Goal: Task Accomplishment & Management: Manage account settings

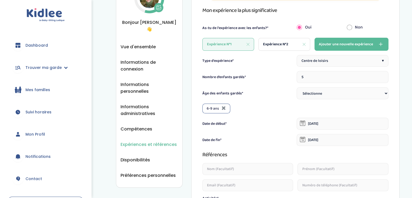
scroll to position [47, 0]
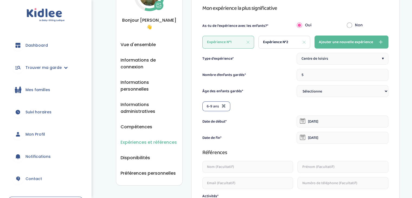
click at [349, 96] on select "Sélectionne 3-6 ans 6-9 ans +9 ans" at bounding box center [342, 91] width 92 height 12
select select "3-6"
click at [296, 85] on select "Sélectionne 3-6 ans 6-9 ans +9 ans" at bounding box center [342, 91] width 92 height 12
select select
click at [254, 104] on icon at bounding box center [254, 105] width 4 height 5
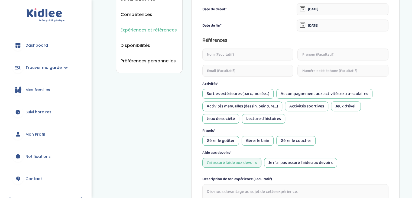
scroll to position [234, 0]
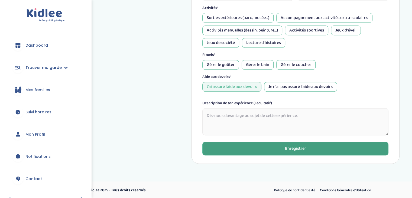
click at [266, 148] on button "Enregistrer" at bounding box center [295, 149] width 186 height 14
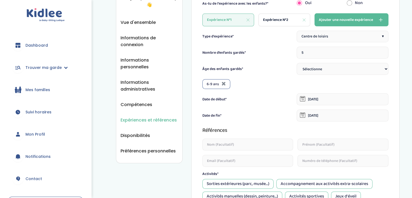
scroll to position [17, 0]
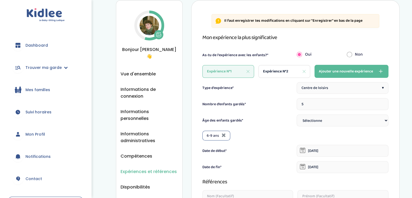
click at [286, 77] on div "Expérience N°2" at bounding box center [284, 71] width 52 height 13
type input "1"
type input "08-09-2022"
type input "08-03-2023"
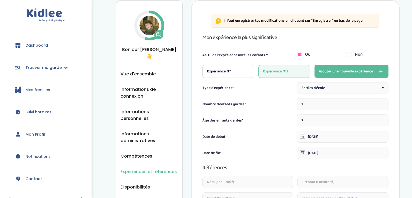
click at [330, 86] on div "Sorties d’école ▾" at bounding box center [342, 88] width 92 height 12
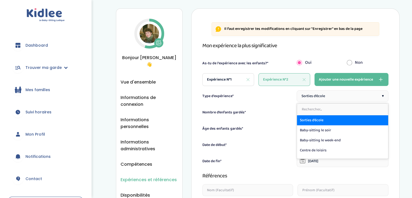
scroll to position [8, 0]
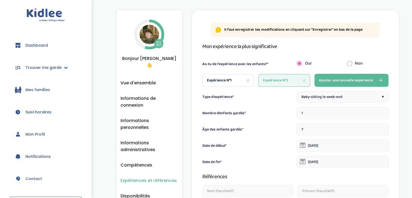
click at [317, 128] on input "7" at bounding box center [342, 129] width 92 height 12
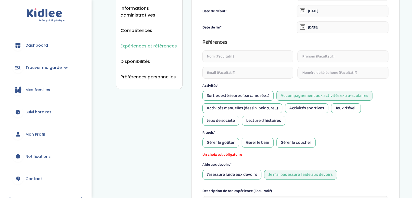
scroll to position [144, 0]
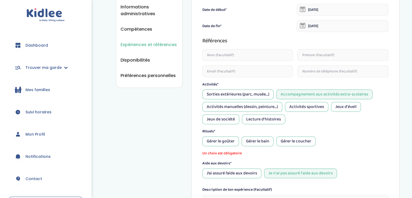
type input "2"
click at [255, 100] on div "Sorties extérieures (parc, musée...) Accompagnement aux activités extra-scolair…" at bounding box center [295, 106] width 186 height 35
click at [259, 98] on div "Sorties extérieures (parc, musée...)" at bounding box center [237, 94] width 71 height 10
click at [322, 94] on div "Accompagnement aux activités extra-scolaires" at bounding box center [324, 94] width 96 height 10
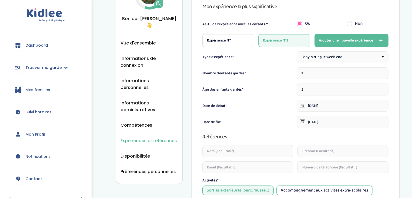
scroll to position [49, 0]
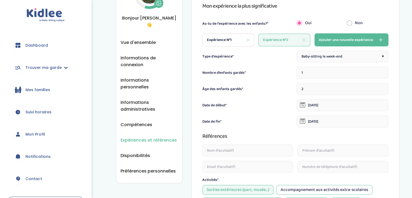
click at [304, 107] on icon at bounding box center [302, 104] width 5 height 5
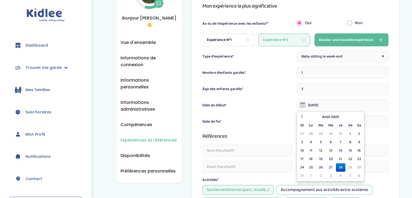
click at [313, 104] on input "08-09-2022" at bounding box center [342, 105] width 92 height 12
type input "28-08-2025"
click at [269, 123] on div "Date de fin*" at bounding box center [248, 122] width 92 height 6
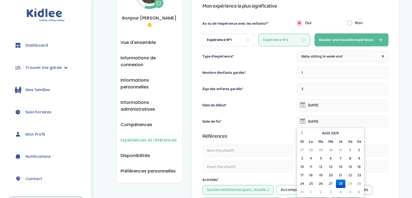
click at [323, 126] on input "08-03-2023" at bounding box center [342, 121] width 92 height 12
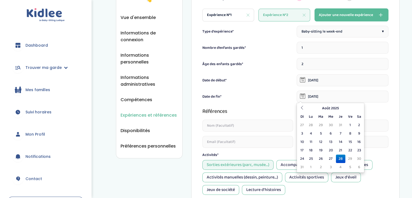
scroll to position [80, 0]
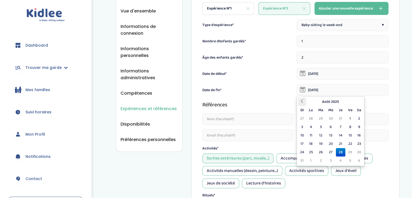
click at [300, 101] on th at bounding box center [302, 101] width 8 height 8
click at [359, 103] on th at bounding box center [358, 101] width 8 height 8
click at [359, 103] on table "Août 2025 Di Lu Ma Me Je Ve Sa 27 28 29 30 31 1 2 3 4 5 6 7 8 9 10 11 12 13 14 …" at bounding box center [330, 130] width 65 height 67
click at [343, 151] on td "28" at bounding box center [340, 152] width 9 height 8
type input "28-08-2025"
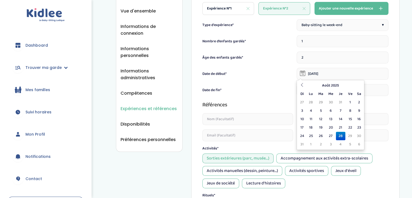
click at [318, 73] on input "28-08-2025" at bounding box center [342, 74] width 92 height 12
click at [319, 110] on td "5" at bounding box center [320, 110] width 10 height 8
type input "05-08-2025"
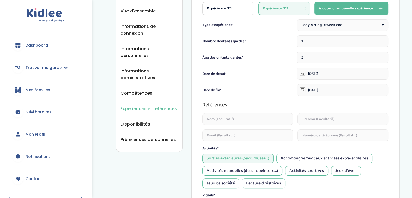
click at [325, 75] on input "05-08-2025" at bounding box center [342, 74] width 92 height 12
click at [293, 78] on div "Date de début* 05-08-2025" at bounding box center [295, 74] width 186 height 12
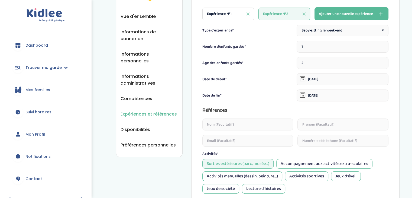
scroll to position [74, 0]
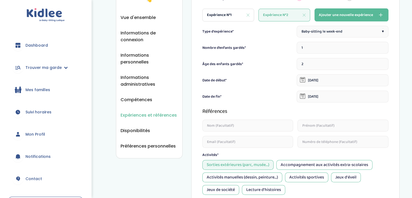
click at [342, 100] on input "28-08-2025" at bounding box center [342, 96] width 92 height 12
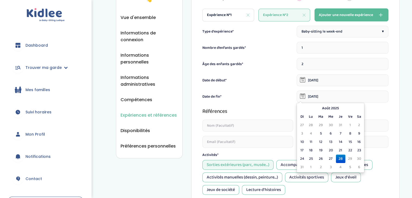
click at [341, 166] on td "4" at bounding box center [340, 167] width 9 height 8
click at [340, 158] on td "28" at bounding box center [340, 158] width 9 height 8
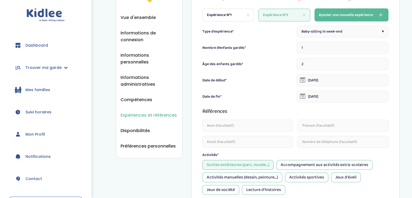
click at [366, 38] on div "Type d'expérience* Baby-sitting le week-end ▾ Nombre d’enfants gardés* 1 Âge de…" at bounding box center [295, 159] width 186 height 266
click at [349, 37] on div "Baby-sitting le week-end ▾" at bounding box center [342, 32] width 92 height 12
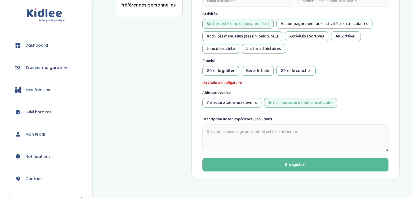
scroll to position [214, 0]
click at [269, 69] on div "Gérer le bain" at bounding box center [257, 71] width 32 height 10
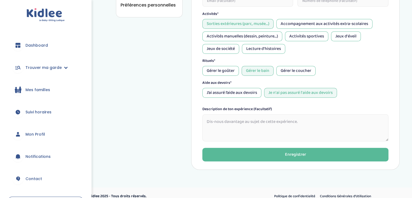
click at [294, 73] on div "Gérer le coucher" at bounding box center [295, 71] width 39 height 10
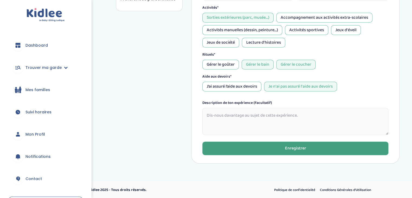
click at [284, 148] on button "Enregistrer" at bounding box center [295, 148] width 186 height 14
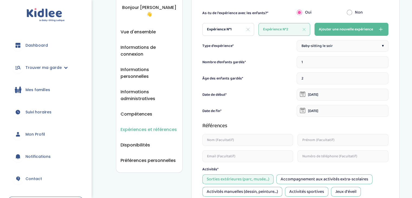
scroll to position [17, 0]
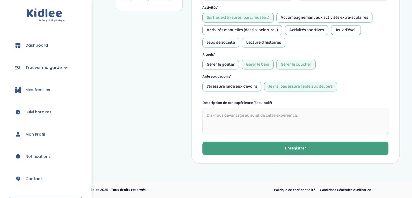
click at [260, 147] on button "Enregistrer" at bounding box center [295, 148] width 186 height 14
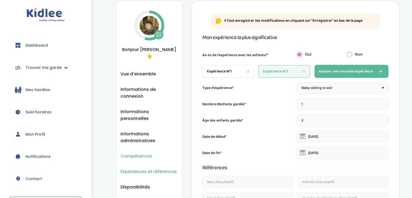
click at [145, 152] on span "Compétences" at bounding box center [136, 155] width 32 height 7
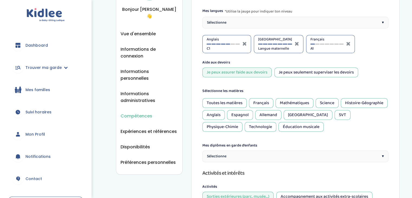
scroll to position [58, 0]
click at [332, 114] on div "Italien" at bounding box center [307, 114] width 49 height 10
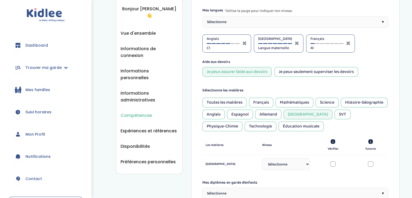
click at [225, 114] on div "Anglais" at bounding box center [213, 114] width 22 height 10
click at [340, 107] on div "Histoire-Géographie" at bounding box center [363, 102] width 47 height 10
click at [297, 128] on div "Éducation musicale" at bounding box center [300, 126] width 45 height 10
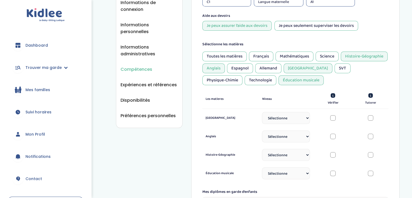
scroll to position [119, 0]
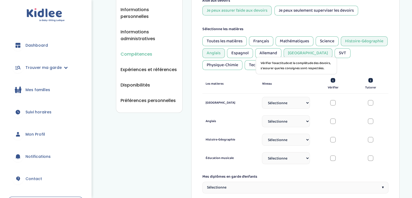
click at [333, 80] on icon at bounding box center [332, 80] width 5 height 5
click at [303, 104] on select "Sélectionne CP CE1 CE2 CM1 CM2 6eme 5eme 4eme 3eme Seconde Prémière Terminale" at bounding box center [286, 103] width 48 height 12
click at [359, 76] on div "Les matieres Niveau Vérifier l'exactitude et la complétude des devoirs, s'assur…" at bounding box center [295, 83] width 186 height 19
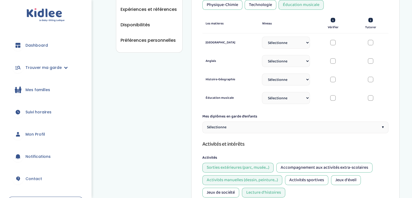
scroll to position [180, 0]
click at [254, 122] on div "Sélectionne ▾" at bounding box center [295, 127] width 186 height 12
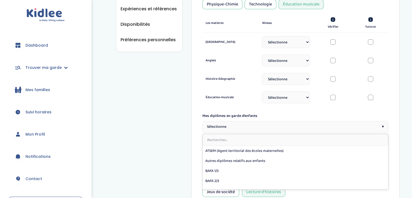
click at [254, 123] on div "Sélectionne ▾" at bounding box center [295, 127] width 186 height 12
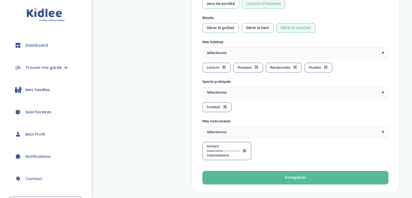
scroll to position [371, 0]
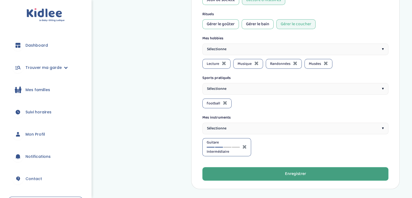
click at [235, 171] on button "Enregistrer" at bounding box center [295, 174] width 186 height 14
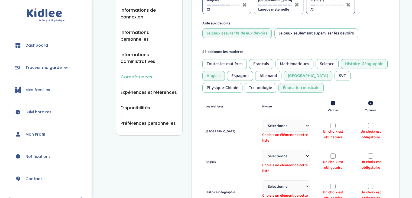
scroll to position [98, 0]
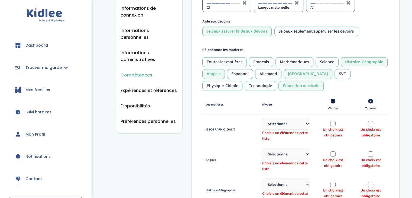
click at [225, 70] on div "Anglais" at bounding box center [213, 74] width 22 height 10
click at [340, 67] on div "Histoire-Géographie" at bounding box center [363, 62] width 47 height 10
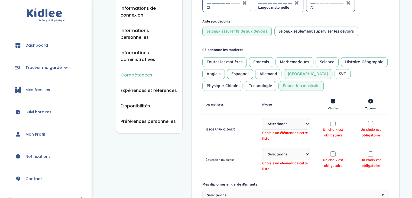
click at [279, 83] on div "Éducation musicale" at bounding box center [300, 86] width 45 height 10
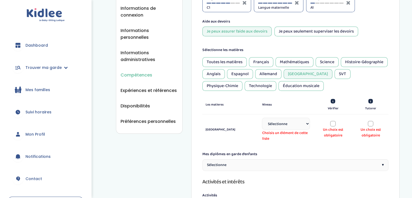
click at [343, 67] on div "Toutes les matières Français Mathématiques Science Histoire-Géographie Anglais …" at bounding box center [295, 74] width 186 height 34
click at [332, 76] on div "Italien" at bounding box center [307, 74] width 49 height 10
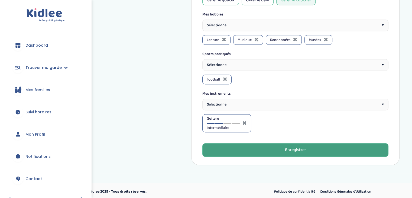
click at [273, 151] on button "Enregistrer" at bounding box center [295, 150] width 186 height 14
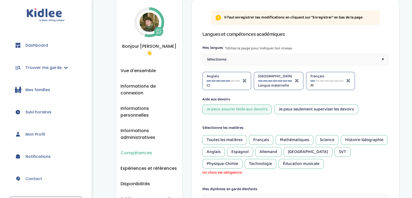
scroll to position [17, 0]
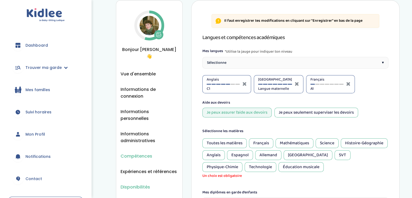
click at [139, 183] on span "Disponibilités" at bounding box center [134, 186] width 29 height 7
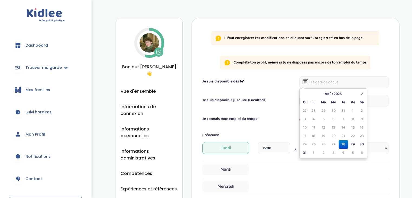
click at [332, 80] on input "text" at bounding box center [343, 82] width 89 height 12
click at [360, 93] on icon at bounding box center [361, 93] width 4 height 4
click at [312, 128] on td "15" at bounding box center [312, 127] width 9 height 8
type input "15-09-2025"
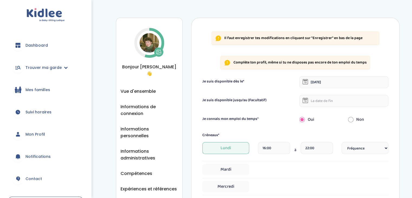
click at [320, 100] on input "text" at bounding box center [343, 101] width 89 height 12
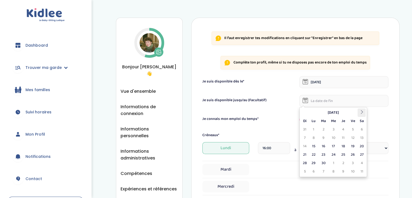
click at [363, 112] on icon at bounding box center [361, 112] width 4 height 4
click at [315, 144] on td "15" at bounding box center [312, 146] width 9 height 8
type input "15-12-2025"
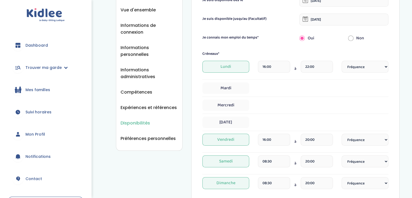
scroll to position [82, 0]
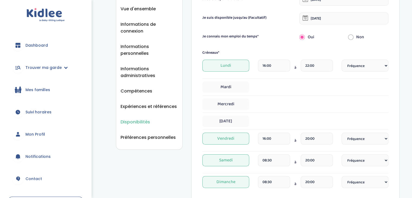
click at [348, 66] on select "Fréquence Toutes les semaines Toutes les 2 semaines Tous les mois" at bounding box center [364, 66] width 47 height 12
select select "1"
click at [341, 60] on select "Fréquence Toutes les semaines Toutes les 2 semaines Tous les mois" at bounding box center [364, 66] width 47 height 12
click at [224, 87] on span "Mardi" at bounding box center [225, 86] width 47 height 11
select select "1"
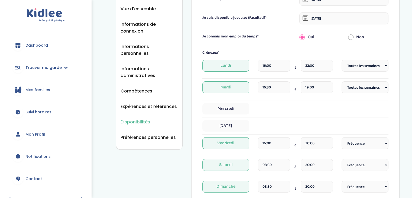
click at [277, 67] on input "16:00" at bounding box center [274, 66] width 32 height 12
drag, startPoint x: 277, startPoint y: 67, endPoint x: 255, endPoint y: 66, distance: 21.7
click at [255, 66] on div "Lundi 16:00 16 : 00 00 01 02 03 04 05 06 07 08 09 10 11 12 13 14 15 16 17 18 19…" at bounding box center [295, 68] width 186 height 16
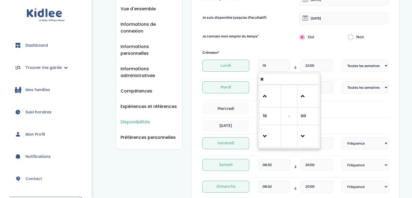
type input "19:00"
click at [323, 64] on input "22:00" at bounding box center [316, 66] width 32 height 12
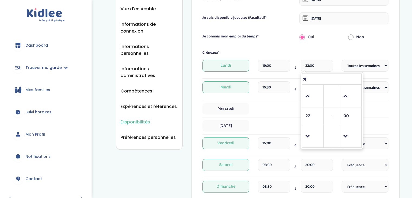
click at [323, 64] on input "22:00" at bounding box center [316, 66] width 32 height 12
click at [310, 139] on span at bounding box center [312, 136] width 15 height 15
click at [310, 101] on span at bounding box center [312, 96] width 15 height 15
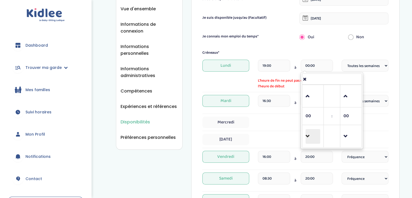
click at [313, 134] on span at bounding box center [312, 136] width 15 height 15
type input "23:00"
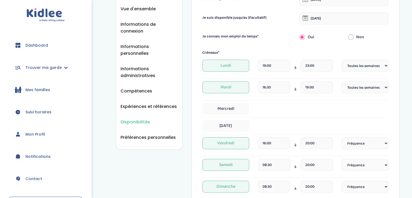
click at [334, 52] on div "Créneaux*" at bounding box center [295, 53] width 194 height 6
click at [268, 88] on input "16:30" at bounding box center [274, 87] width 32 height 12
click at [275, 89] on input "16:30" at bounding box center [274, 87] width 32 height 12
click at [268, 160] on span at bounding box center [269, 157] width 15 height 15
click at [311, 158] on span at bounding box center [307, 157] width 15 height 15
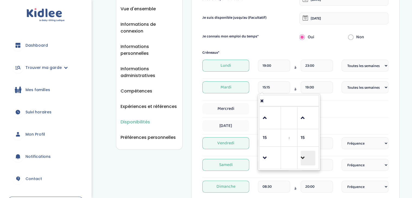
click at [311, 158] on span at bounding box center [307, 157] width 15 height 15
type input "15:00"
click at [325, 95] on div "19:00" at bounding box center [316, 89] width 32 height 16
click at [321, 91] on input "19:00" at bounding box center [316, 87] width 32 height 12
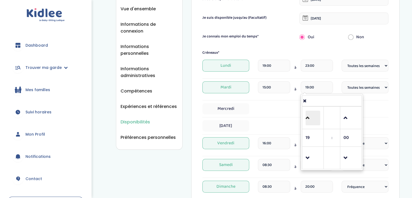
click at [310, 123] on span at bounding box center [312, 117] width 15 height 15
type input "23:00"
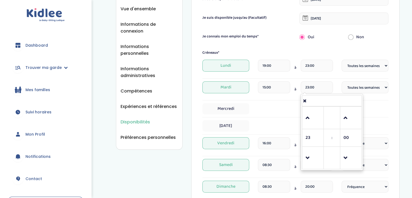
click at [388, 121] on div "[DATE]" at bounding box center [295, 125] width 186 height 11
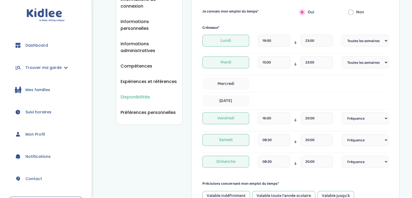
scroll to position [107, 0]
click at [245, 85] on span "Mercredi" at bounding box center [225, 83] width 47 height 11
select select "1"
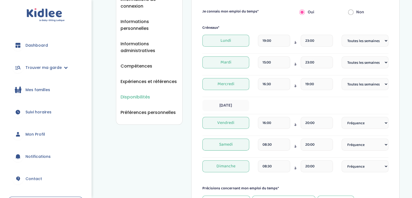
click at [274, 81] on input "16:30" at bounding box center [274, 84] width 32 height 12
click at [263, 157] on span at bounding box center [269, 154] width 15 height 15
click at [263, 156] on span at bounding box center [269, 154] width 15 height 15
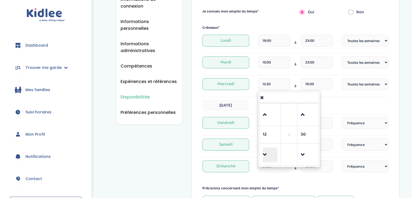
click at [263, 156] on span at bounding box center [269, 154] width 15 height 15
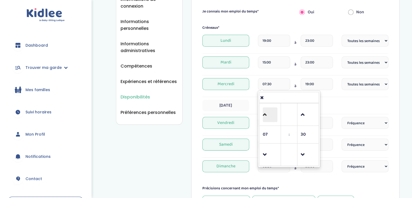
click at [270, 111] on span at bounding box center [269, 114] width 15 height 15
click at [265, 159] on span at bounding box center [269, 154] width 15 height 15
click at [267, 157] on span at bounding box center [269, 154] width 15 height 15
type input "07:30"
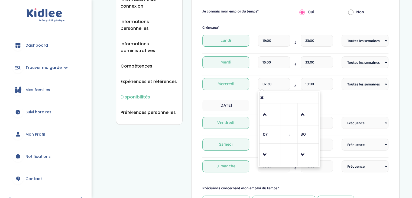
click at [327, 85] on input "19:00" at bounding box center [316, 84] width 32 height 12
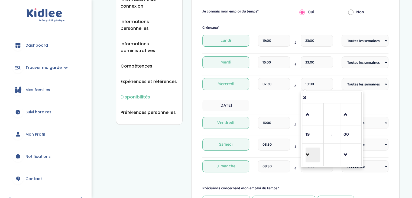
click at [310, 157] on span at bounding box center [312, 154] width 15 height 15
click at [307, 108] on span at bounding box center [312, 114] width 15 height 15
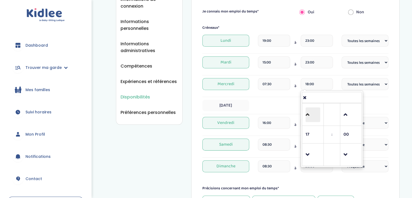
click at [307, 108] on span at bounding box center [312, 114] width 15 height 15
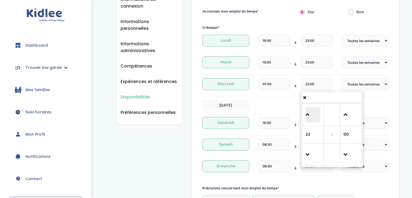
type input "23:00"
click at [285, 108] on div "[DATE]" at bounding box center [295, 105] width 186 height 11
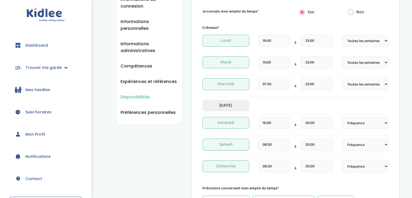
click at [229, 108] on span "[DATE]" at bounding box center [225, 105] width 47 height 11
select select "1"
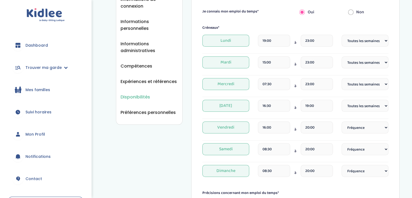
click at [268, 109] on input "16:30" at bounding box center [274, 106] width 32 height 12
click at [264, 86] on span at bounding box center [269, 86] width 15 height 15
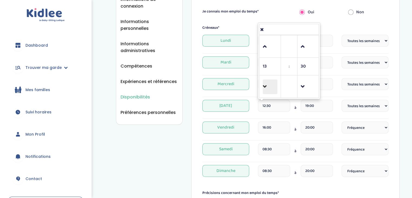
click at [264, 86] on span at bounding box center [269, 86] width 15 height 15
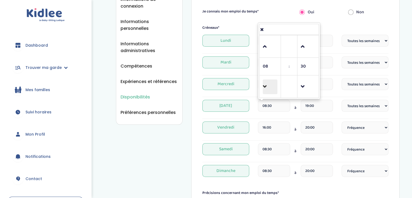
type input "07:30"
click at [331, 103] on input "19:00" at bounding box center [316, 106] width 32 height 12
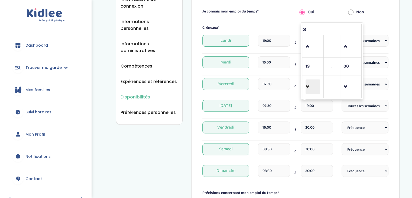
click at [315, 92] on span at bounding box center [312, 86] width 15 height 15
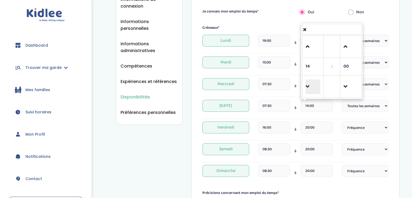
click at [315, 92] on span at bounding box center [312, 86] width 15 height 15
type input "13:00"
click at [400, 97] on div "Disponibilités Vue d'ensemble Informations de connexion Informations personnell…" at bounding box center [257, 101] width 308 height 401
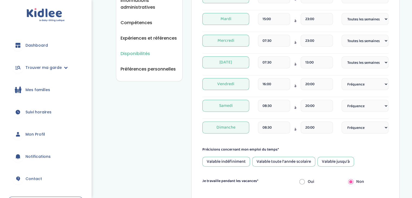
scroll to position [152, 0]
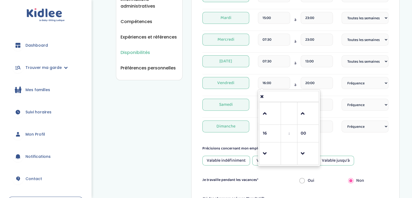
click at [276, 85] on input "16:00" at bounding box center [274, 83] width 32 height 12
click at [265, 150] on span at bounding box center [269, 153] width 15 height 15
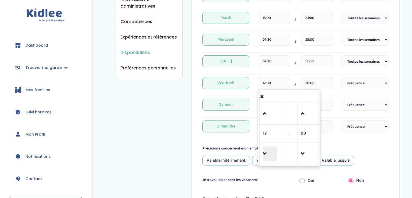
click at [265, 150] on span at bounding box center [269, 153] width 15 height 15
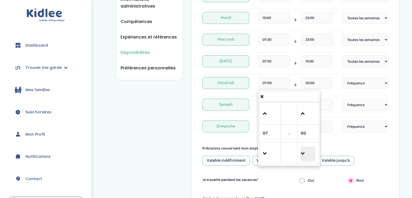
click at [303, 151] on span at bounding box center [307, 153] width 15 height 15
click at [262, 118] on link at bounding box center [270, 112] width 16 height 19
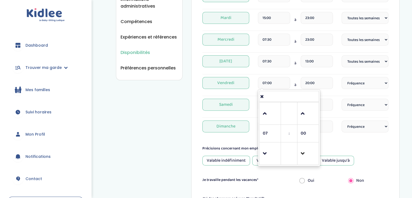
click at [308, 145] on link at bounding box center [308, 152] width 16 height 19
click at [268, 111] on span at bounding box center [269, 113] width 15 height 15
click at [313, 117] on span at bounding box center [307, 113] width 15 height 15
click at [271, 147] on span at bounding box center [269, 153] width 15 height 15
click at [303, 119] on span at bounding box center [307, 113] width 15 height 15
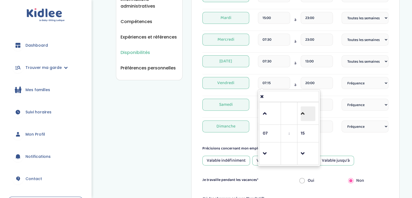
click at [303, 119] on span at bounding box center [307, 113] width 15 height 15
type input "07:30"
click at [347, 144] on form "Je suis disponible dès le* 15-09-2025 Je suis disponible jusqu'au (Facultatif) …" at bounding box center [295, 73] width 186 height 296
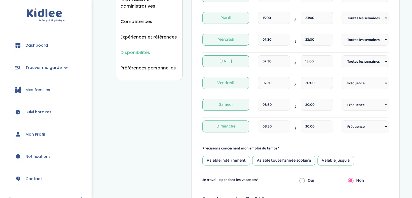
click at [314, 81] on input "20:00" at bounding box center [316, 83] width 32 height 12
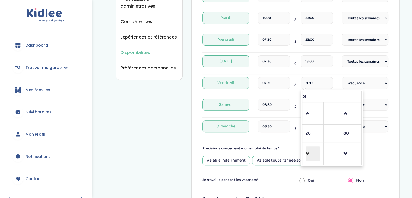
click at [313, 155] on span at bounding box center [312, 153] width 15 height 15
type input "16:00"
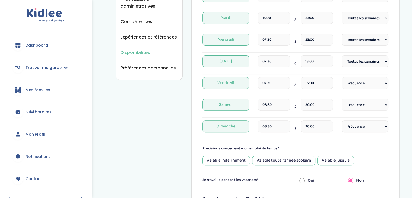
click at [375, 145] on div "Précisions concernant mon emploi du temps*" at bounding box center [295, 148] width 186 height 6
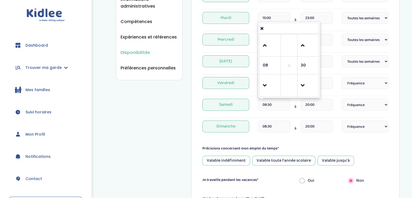
click at [273, 104] on input "08:30" at bounding box center [274, 104] width 32 height 12
click at [270, 48] on span at bounding box center [269, 45] width 15 height 15
click at [267, 81] on span at bounding box center [269, 85] width 15 height 15
type input "07:30"
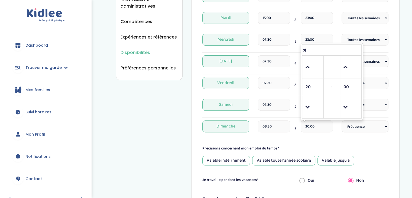
click at [318, 120] on input "20:00" at bounding box center [316, 126] width 32 height 12
click at [286, 103] on input "07:30" at bounding box center [274, 104] width 32 height 12
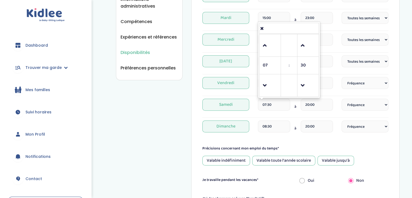
click at [310, 104] on input "20:00" at bounding box center [316, 104] width 32 height 12
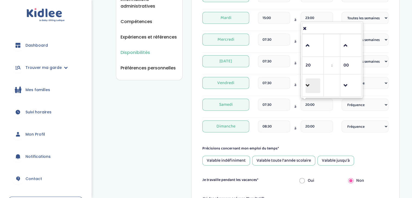
click at [307, 89] on span at bounding box center [312, 85] width 15 height 15
click at [313, 47] on span at bounding box center [312, 45] width 15 height 15
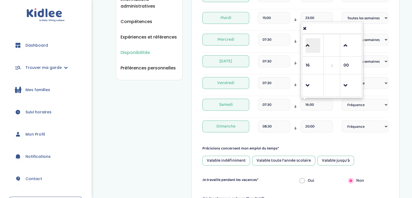
type input "17:00"
click at [339, 103] on div "Samedi 07:30 à 17:00 17 : 00 00 01 02 03 04 05 06 07 08 09 10 11 12 13 14 15 16…" at bounding box center [295, 106] width 186 height 16
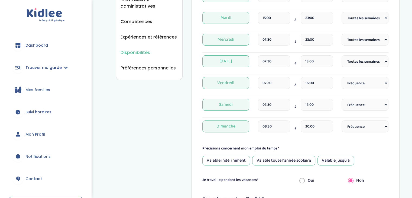
click at [320, 87] on input "16:00" at bounding box center [316, 83] width 32 height 12
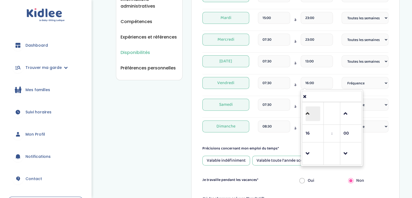
click at [308, 114] on span at bounding box center [312, 113] width 15 height 15
click at [310, 148] on span at bounding box center [312, 153] width 15 height 15
type input "16:00"
click at [290, 94] on div "Vendredi 07:30 à 16:00 16 : 00 00 01 02 03 04 05 06 07 08 09 10 11 12 13 14 15 …" at bounding box center [295, 86] width 186 height 19
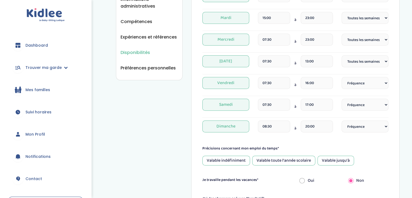
click at [310, 107] on input "17:00" at bounding box center [316, 104] width 32 height 12
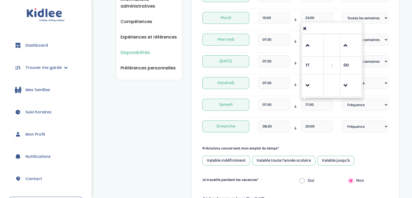
click at [311, 93] on link at bounding box center [313, 84] width 16 height 19
type input "16:00"
click at [330, 124] on input "20:00" at bounding box center [316, 126] width 32 height 12
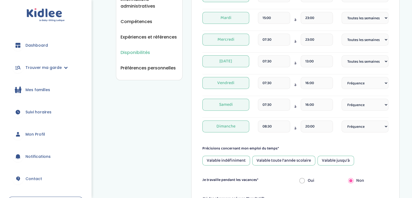
click at [247, 131] on span "Dimanche" at bounding box center [225, 126] width 47 height 12
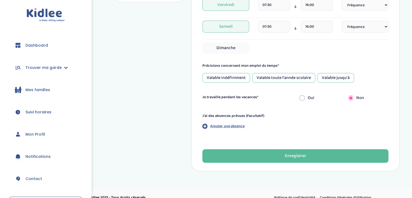
scroll to position [231, 0]
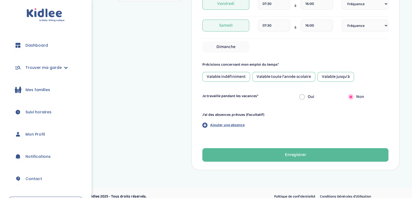
click at [340, 77] on div "Valable jusqu'à" at bounding box center [335, 77] width 37 height 10
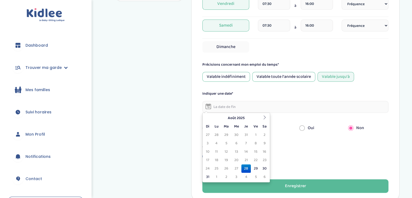
click at [311, 103] on input "text" at bounding box center [295, 107] width 186 height 12
click at [266, 116] on icon at bounding box center [264, 117] width 4 height 4
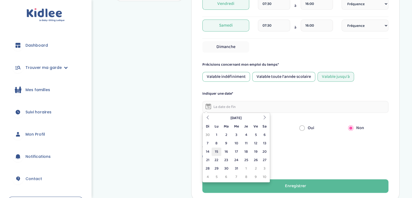
click at [216, 151] on td "15" at bounding box center [215, 151] width 9 height 8
type input "15-12-2025"
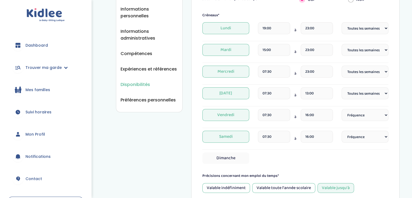
scroll to position [119, 0]
click at [281, 53] on input "15:00" at bounding box center [274, 50] width 32 height 12
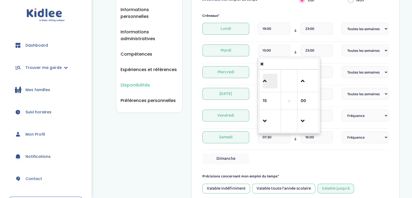
click at [271, 86] on span at bounding box center [269, 81] width 15 height 15
type input "19:00"
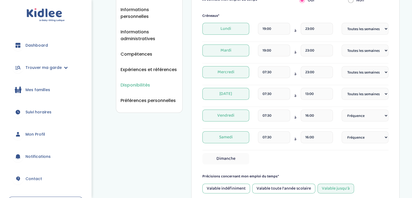
click at [337, 63] on hr at bounding box center [295, 63] width 186 height 0
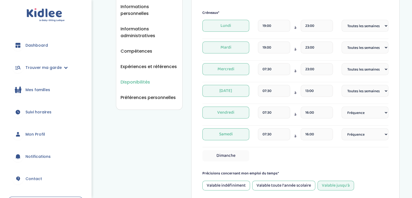
scroll to position [127, 0]
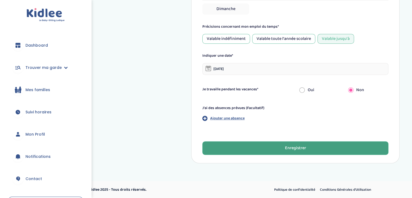
click at [290, 146] on div "Enregistrer" at bounding box center [294, 148] width 21 height 6
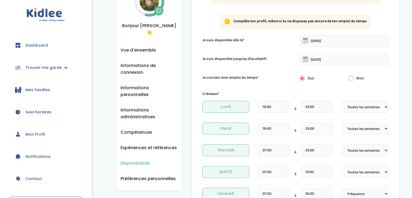
scroll to position [42, 0]
click at [142, 135] on ul "Vue d'ensemble Informations de connexion Informations personnelles Informations…" at bounding box center [148, 113] width 57 height 135
click at [146, 143] on span "Expériences et références" at bounding box center [148, 146] width 56 height 7
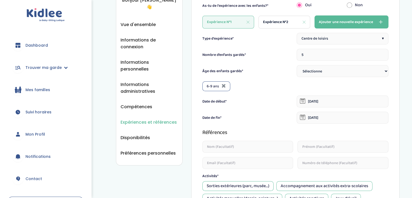
scroll to position [71, 0]
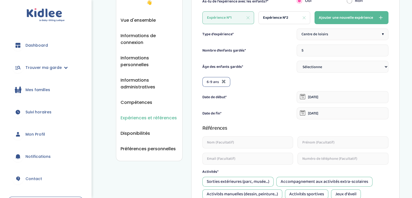
click at [266, 19] on span "Expérience N°2" at bounding box center [275, 18] width 25 height 6
type input "1"
type input "08-09-2022"
type input "08-03-2023"
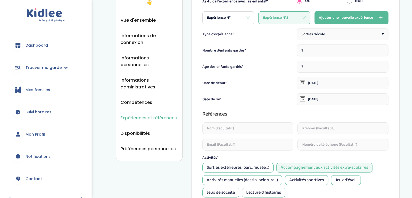
click at [232, 16] on div "Expérience N°1" at bounding box center [228, 17] width 52 height 13
type input "5"
type input "01-09-2022"
type input "01-12-2022"
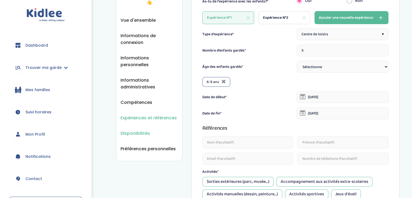
click at [146, 130] on span "Disponibilités" at bounding box center [134, 133] width 29 height 7
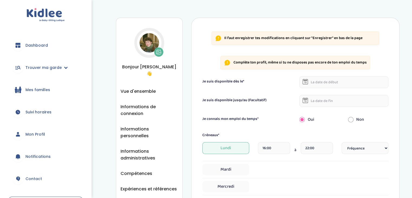
scroll to position [88, 0]
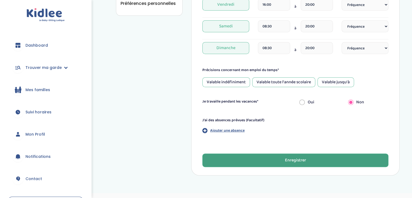
click at [244, 155] on button "Enregistrer" at bounding box center [295, 160] width 186 height 14
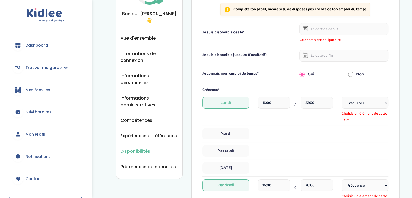
scroll to position [0, 0]
